Goal: Find specific page/section: Find specific page/section

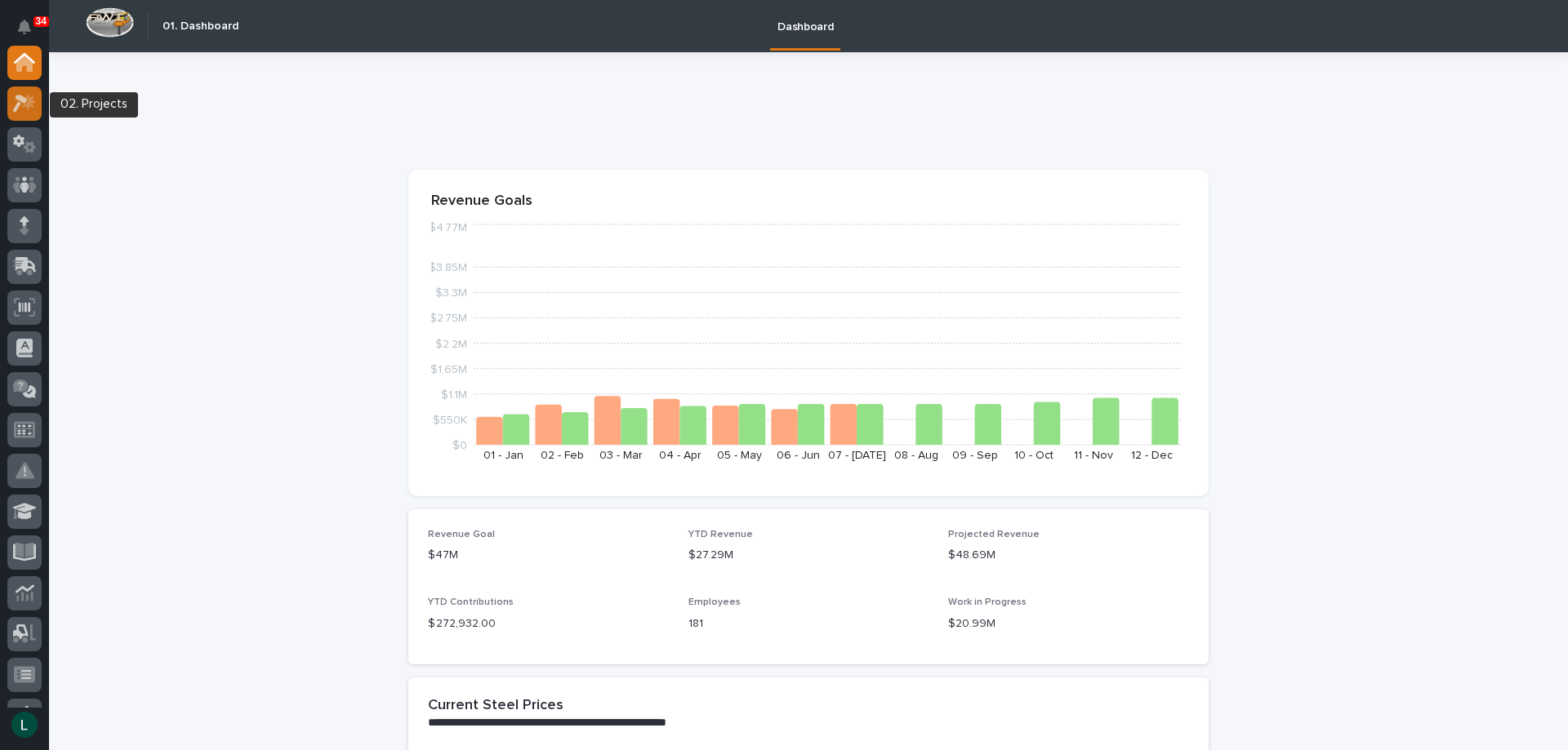
click at [28, 99] on icon at bounding box center [28, 100] width 14 height 16
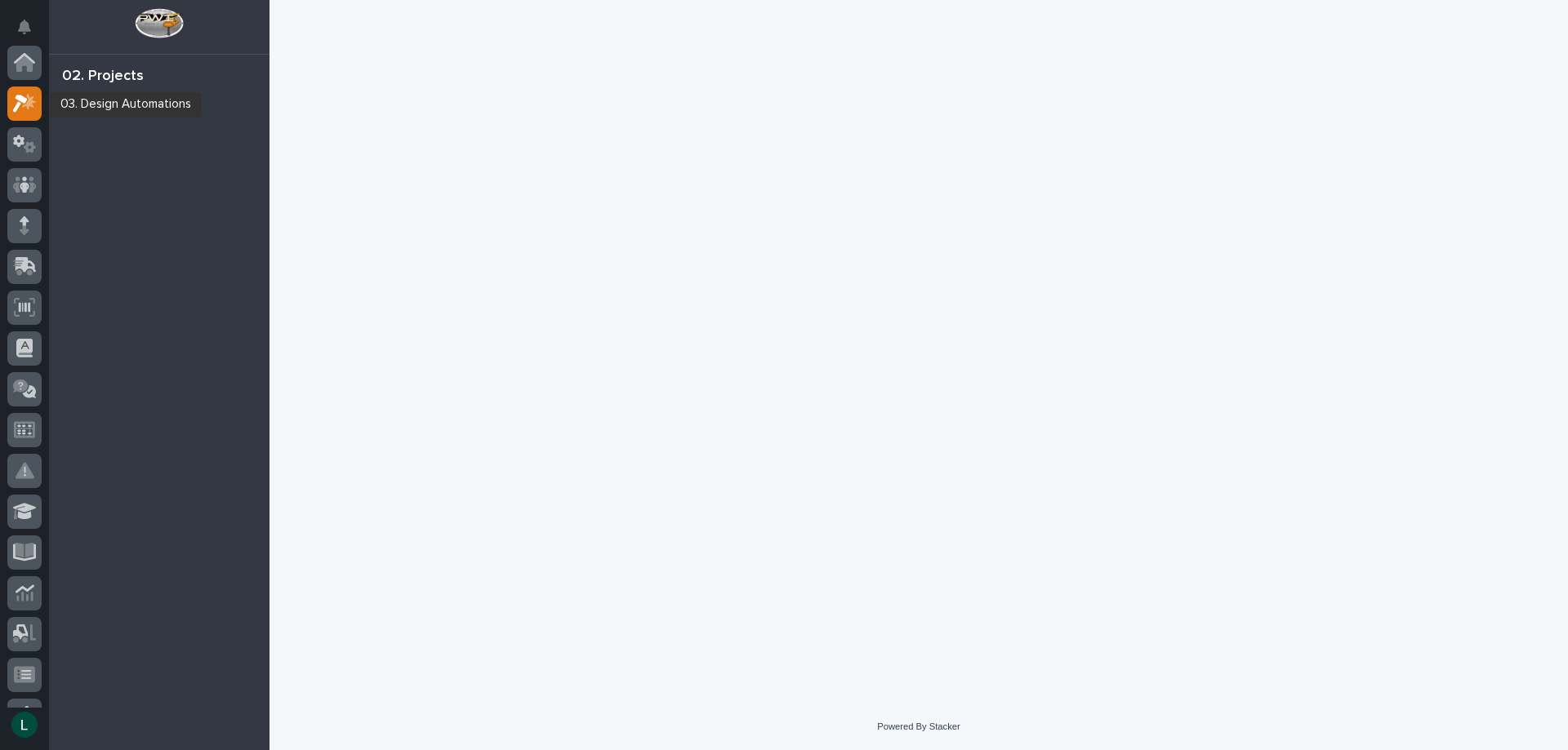
scroll to position [40, 0]
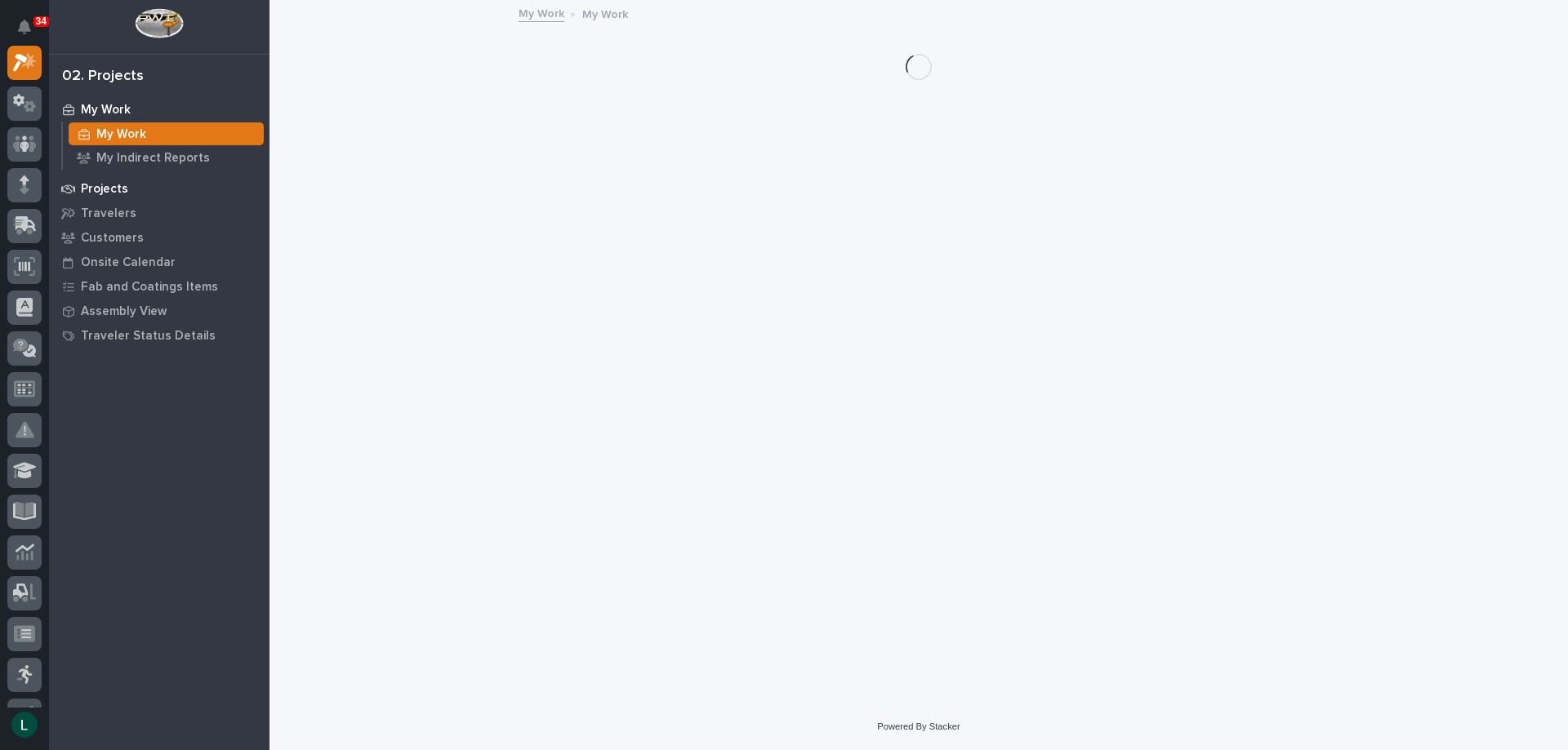
click at [115, 188] on p "Projects" at bounding box center [104, 190] width 47 height 15
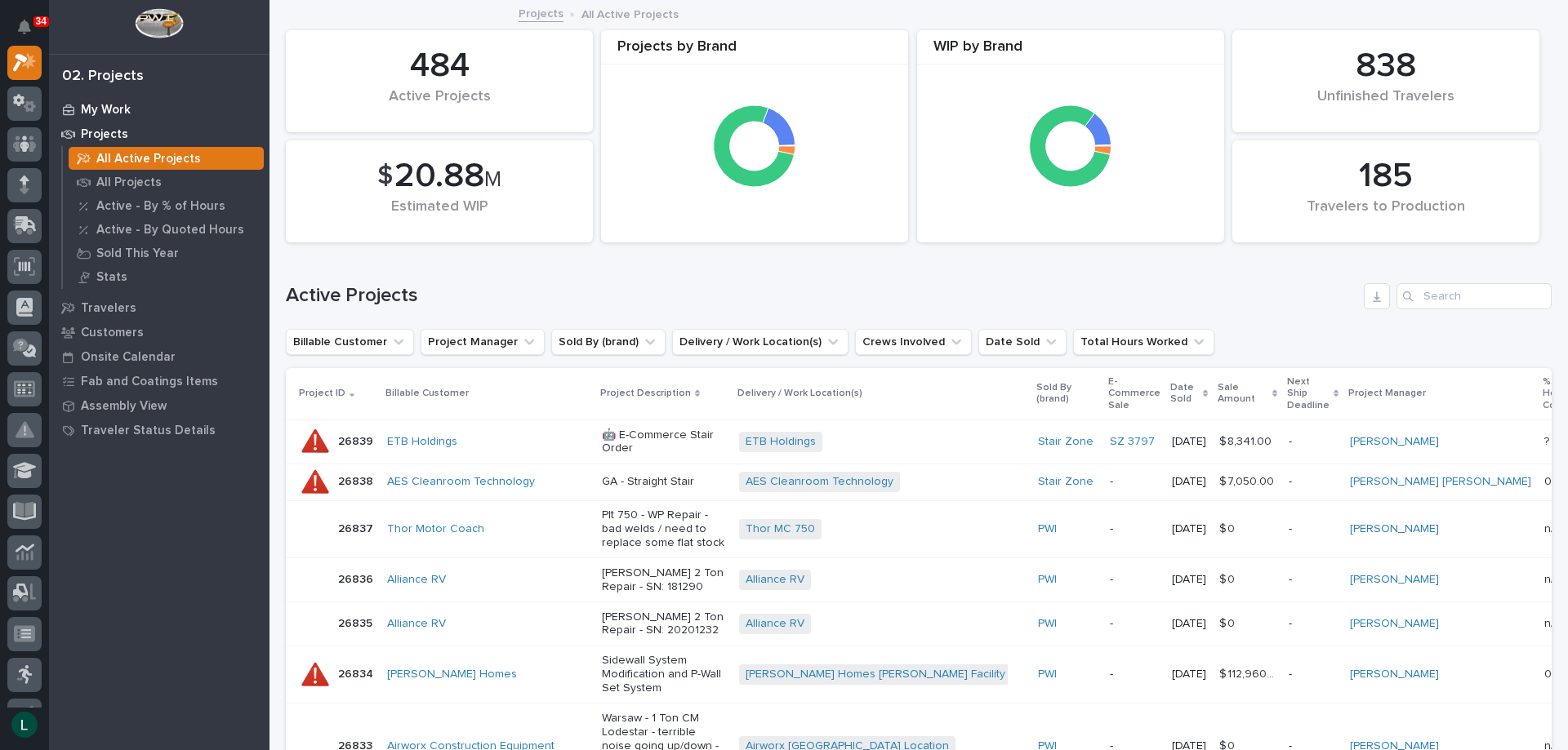
click at [88, 108] on p "My Work" at bounding box center [105, 111] width 50 height 15
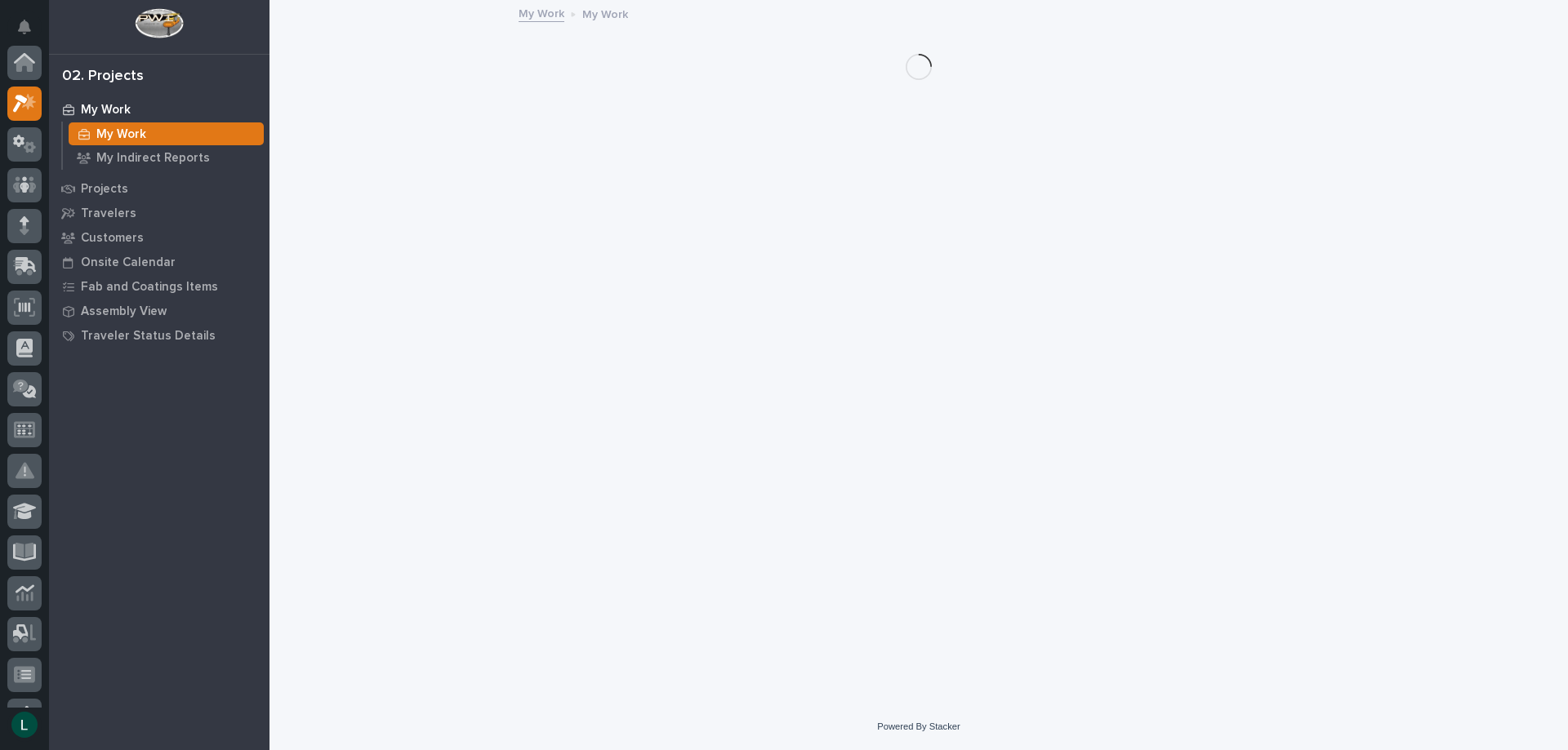
scroll to position [40, 0]
